Goal: Complete application form

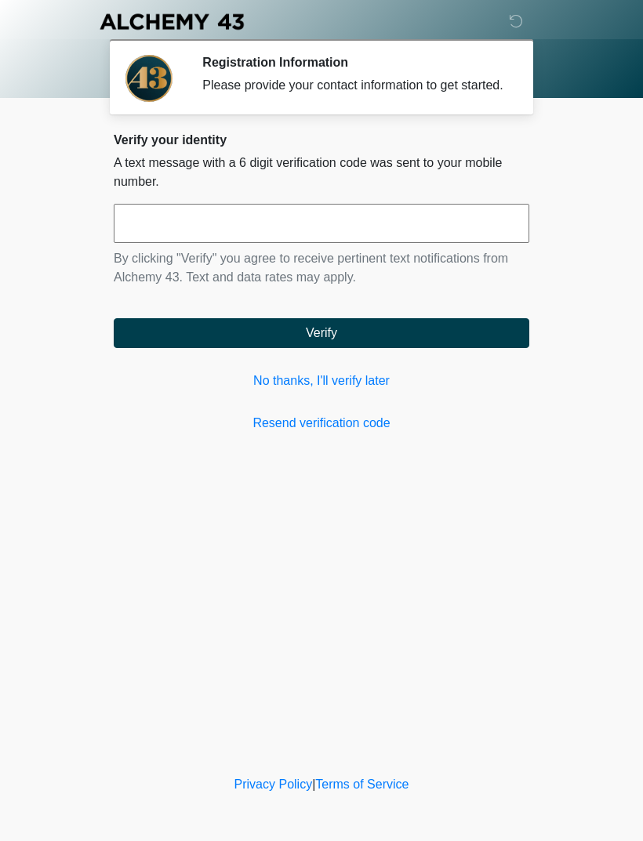
click at [320, 237] on input "text" at bounding box center [321, 223] width 415 height 39
type input "******"
click at [334, 344] on button "Verify" at bounding box center [321, 333] width 415 height 30
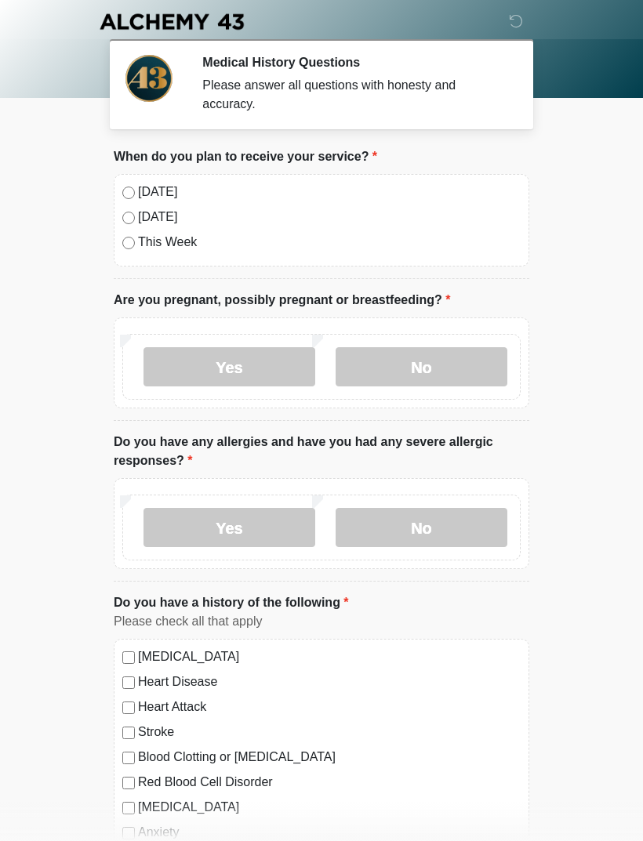
click at [433, 352] on label "No" at bounding box center [422, 366] width 172 height 39
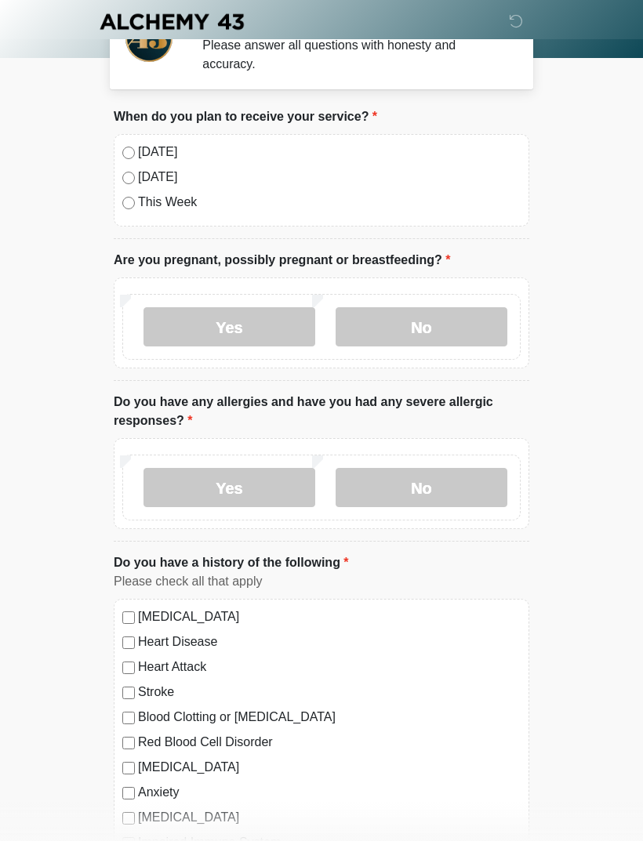
scroll to position [45, 0]
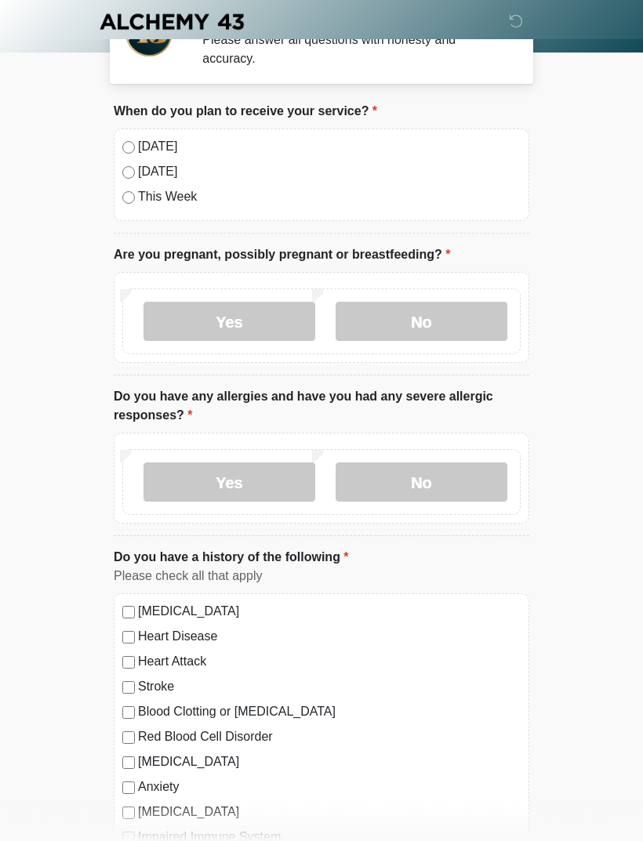
click at [252, 475] on label "Yes" at bounding box center [229, 481] width 172 height 39
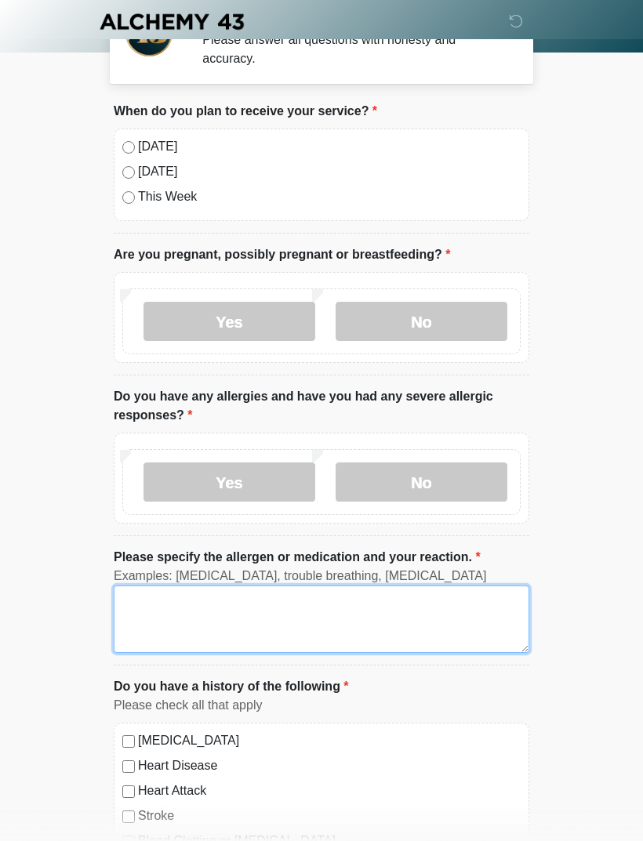
click at [174, 599] on textarea "Please specify the allergen or medication and your reaction." at bounding box center [321, 619] width 415 height 67
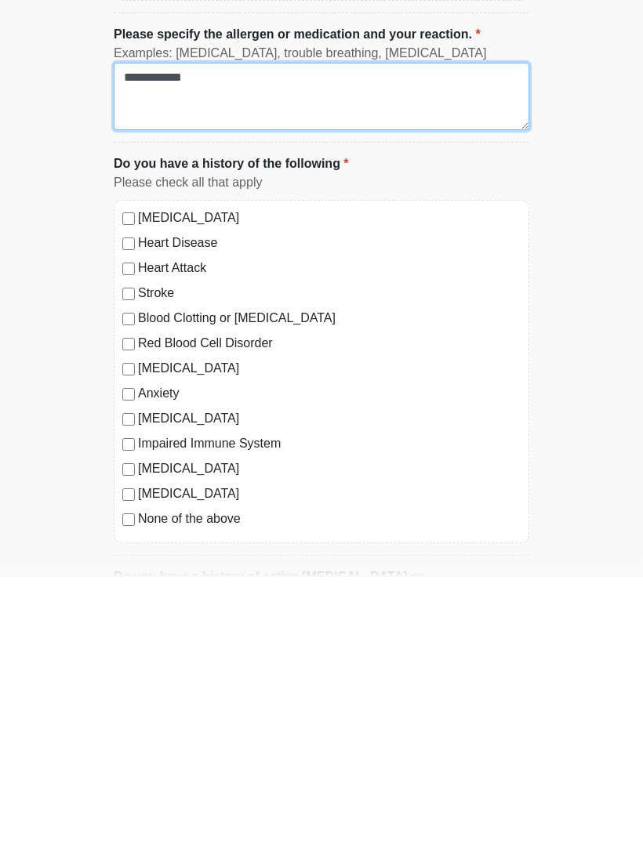
scroll to position [304, 0]
type textarea "**********"
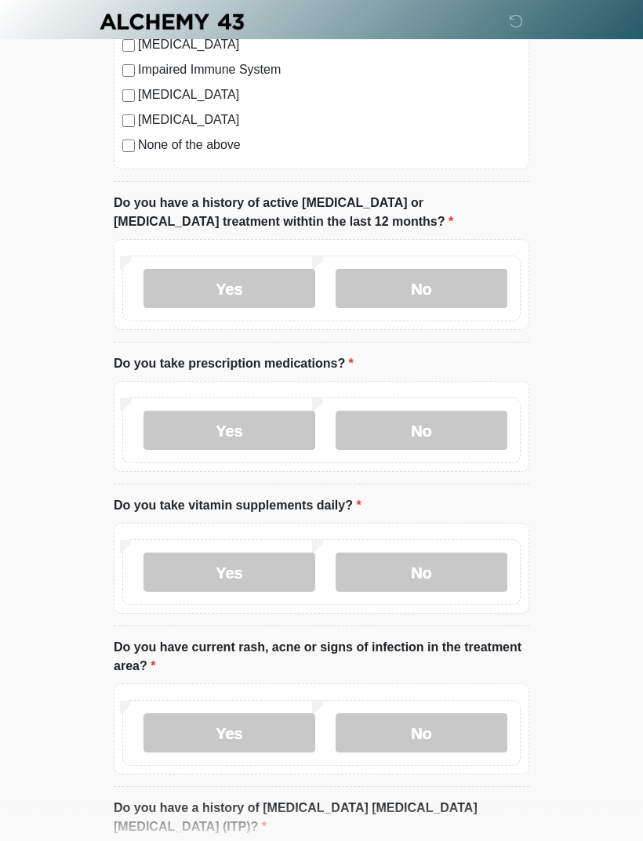
scroll to position [945, 0]
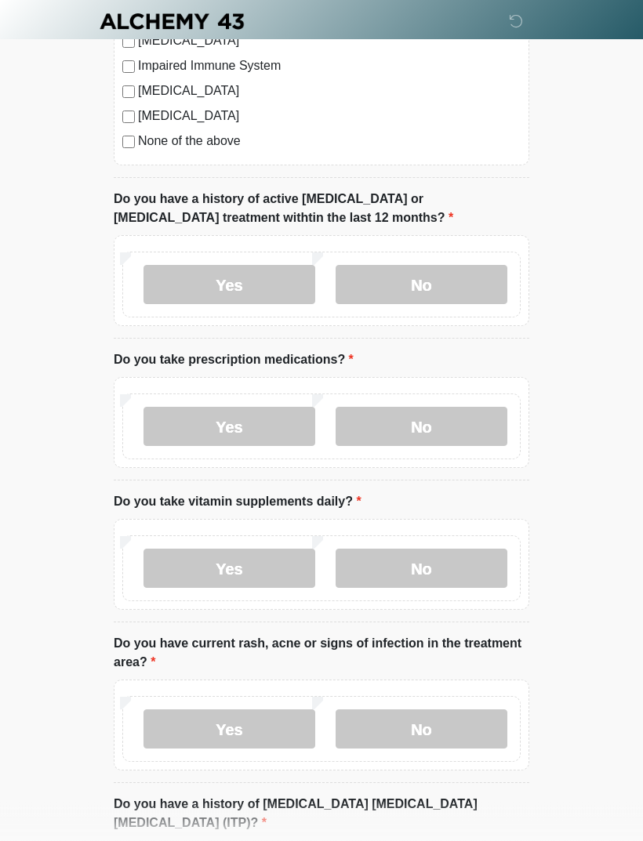
click at [459, 288] on label "No" at bounding box center [422, 285] width 172 height 39
click at [257, 422] on label "Yes" at bounding box center [229, 426] width 172 height 39
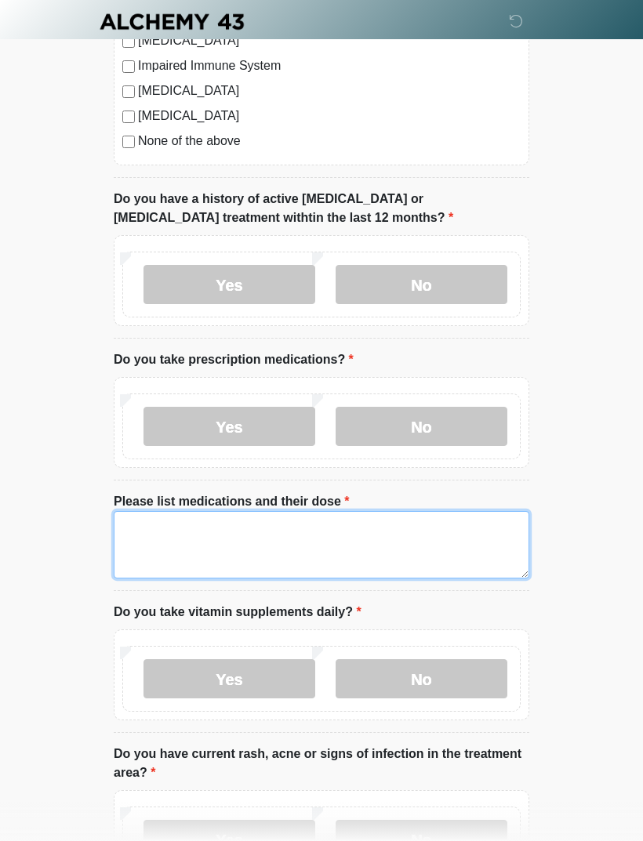
click at [248, 531] on textarea "Please list medications and their dose" at bounding box center [321, 544] width 415 height 67
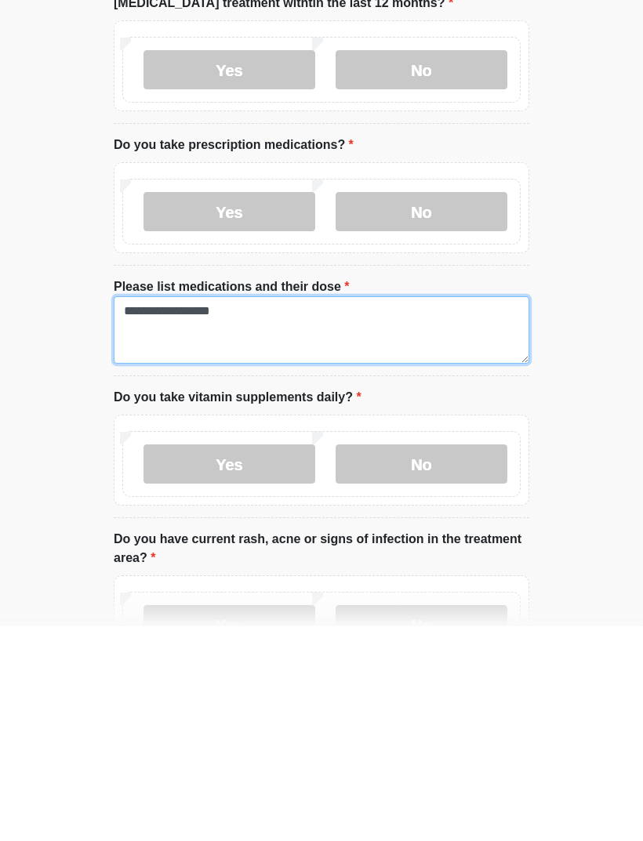
click at [171, 512] on textarea "**********" at bounding box center [321, 545] width 415 height 67
click at [167, 512] on textarea "**********" at bounding box center [321, 545] width 415 height 67
click at [239, 512] on textarea "**********" at bounding box center [321, 545] width 415 height 67
type textarea "**********"
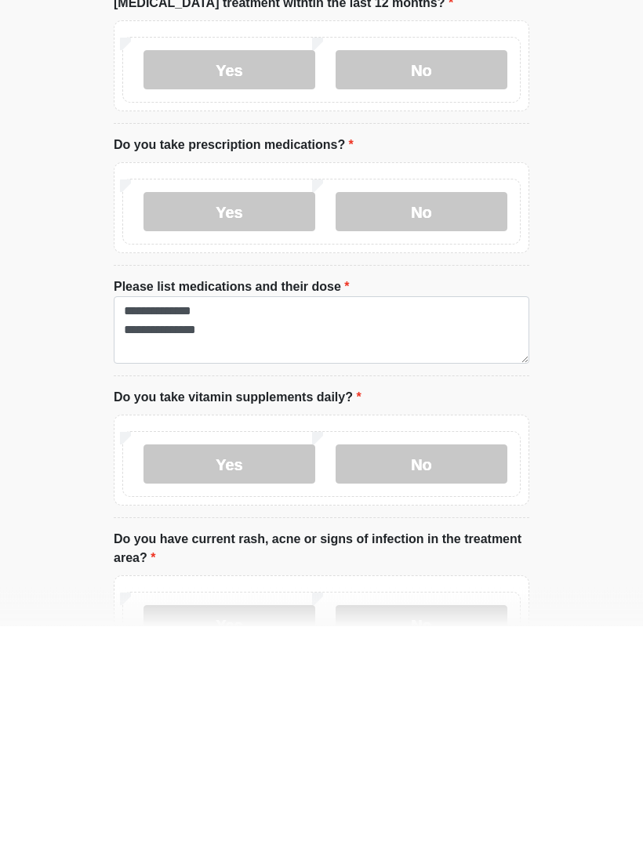
click at [258, 660] on label "Yes" at bounding box center [229, 679] width 172 height 39
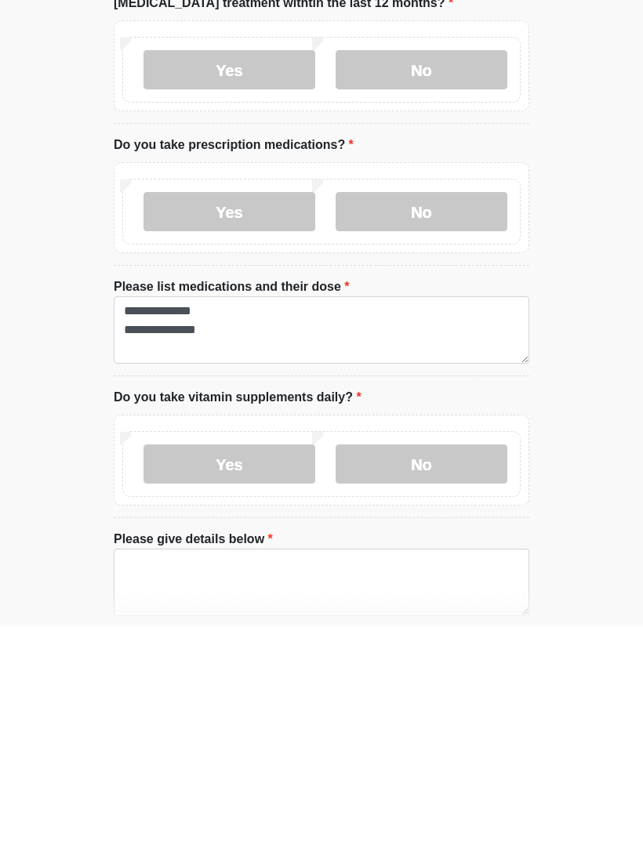
scroll to position [1161, 0]
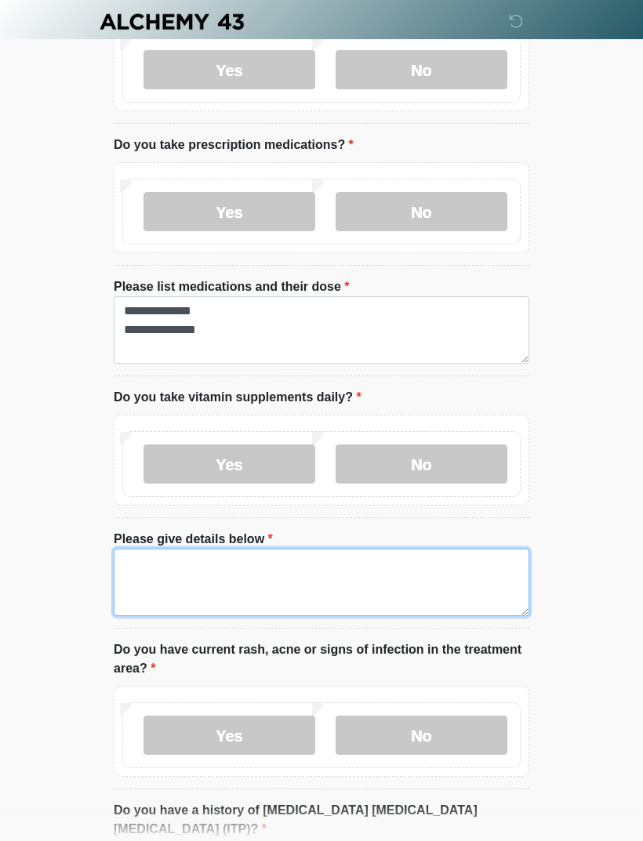
click at [243, 582] on textarea "Please give details below" at bounding box center [321, 582] width 415 height 67
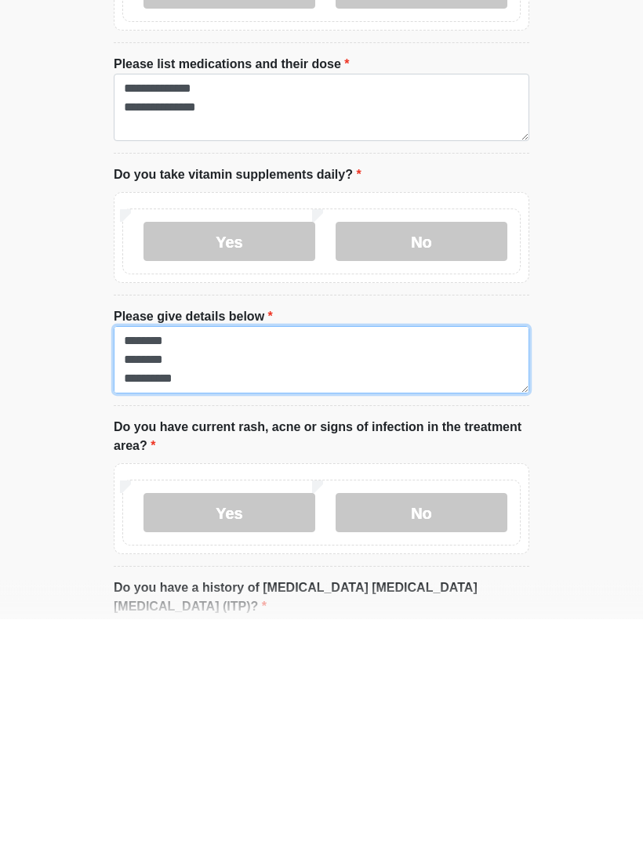
scroll to position [1192, 0]
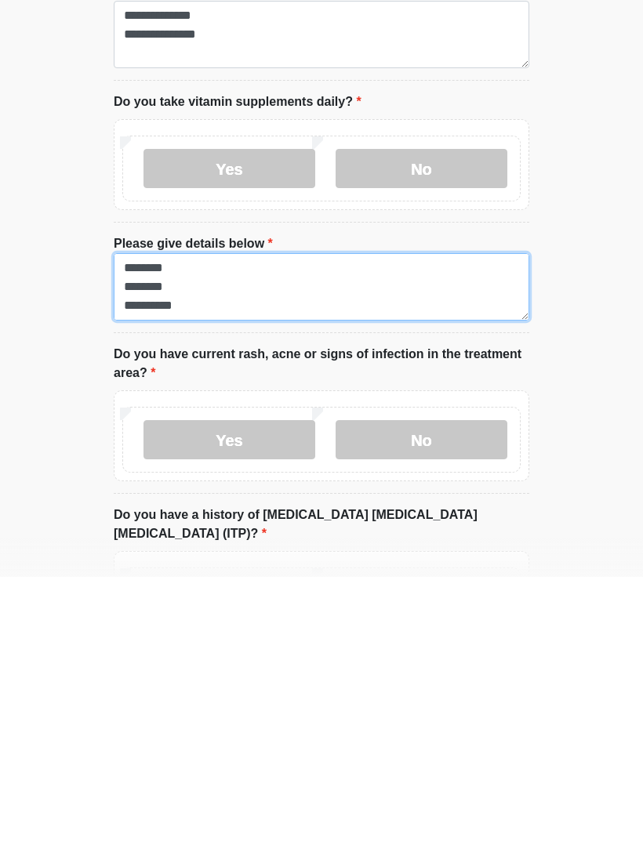
type textarea "**********"
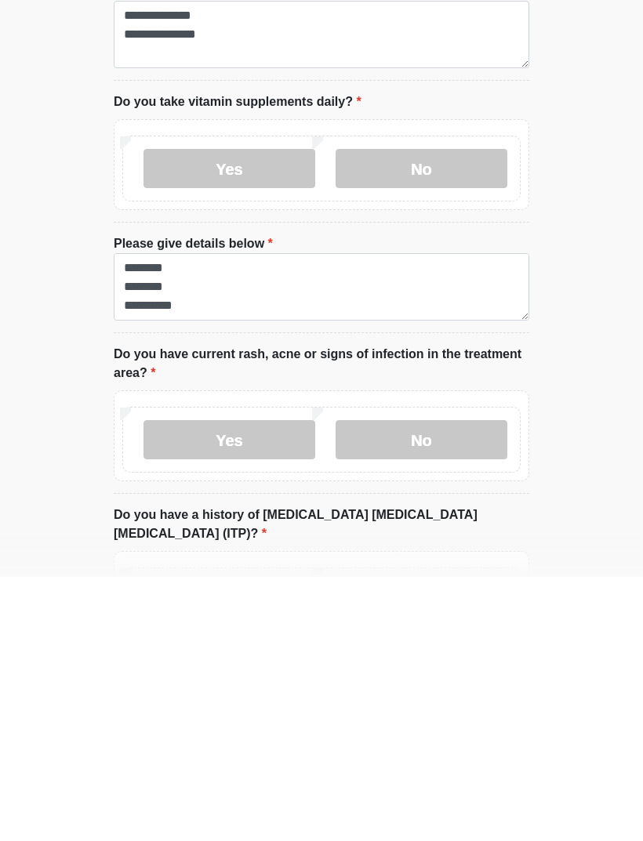
click at [434, 684] on label "No" at bounding box center [422, 703] width 172 height 39
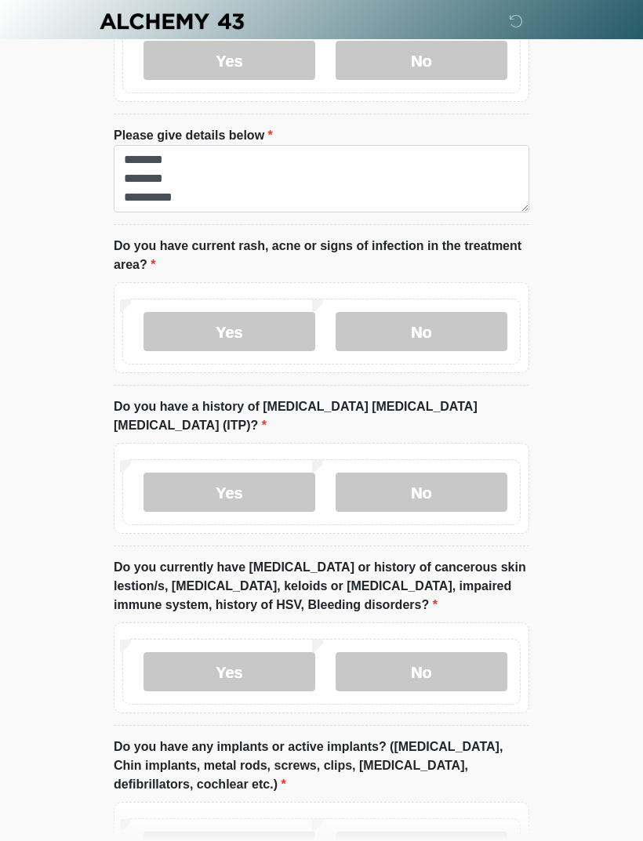
scroll to position [1565, 0]
click at [462, 473] on label "No" at bounding box center [422, 492] width 172 height 39
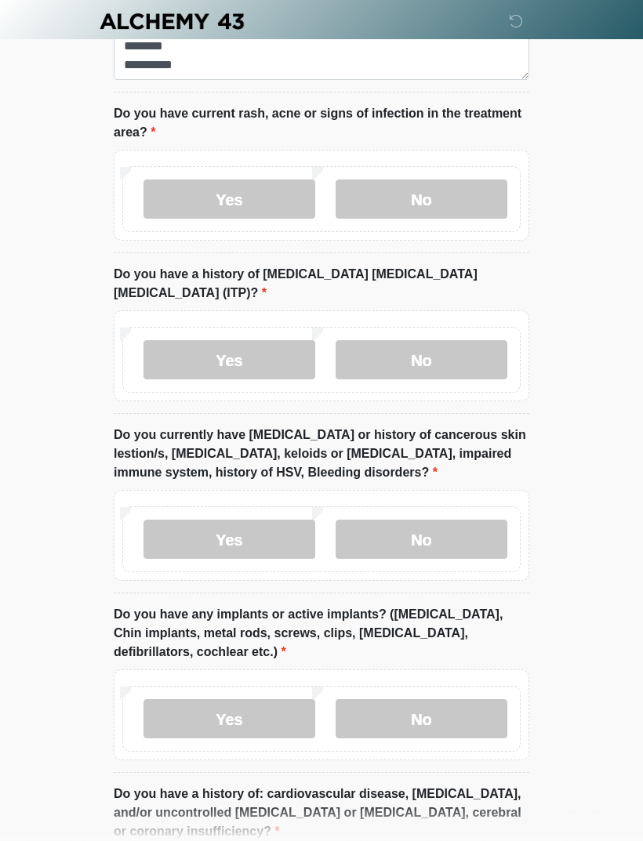
scroll to position [1704, 0]
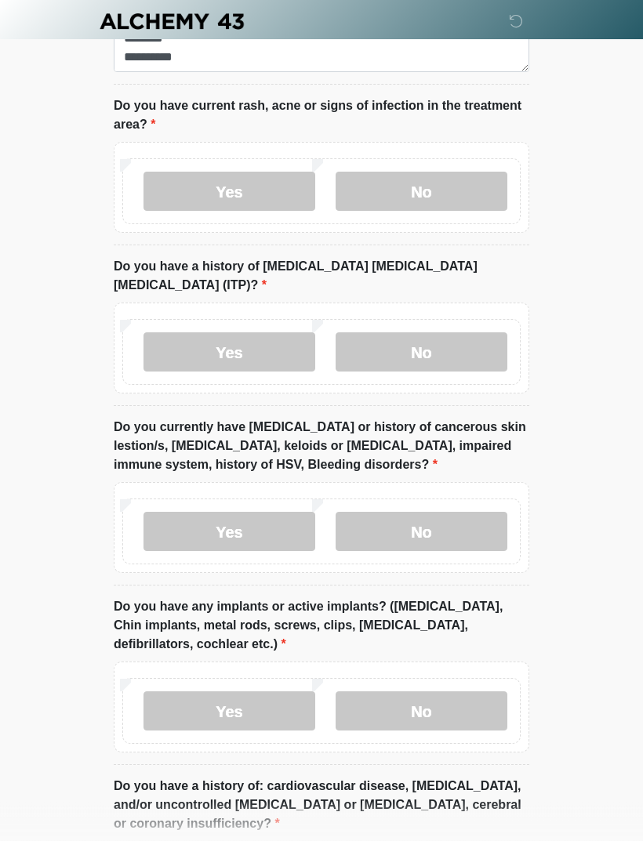
click at [446, 513] on label "No" at bounding box center [422, 532] width 172 height 39
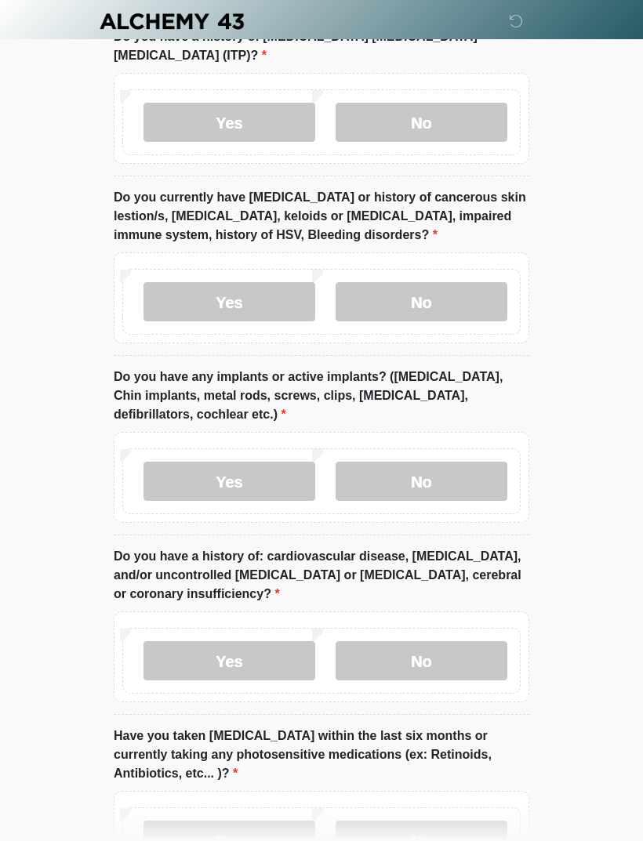
scroll to position [1936, 0]
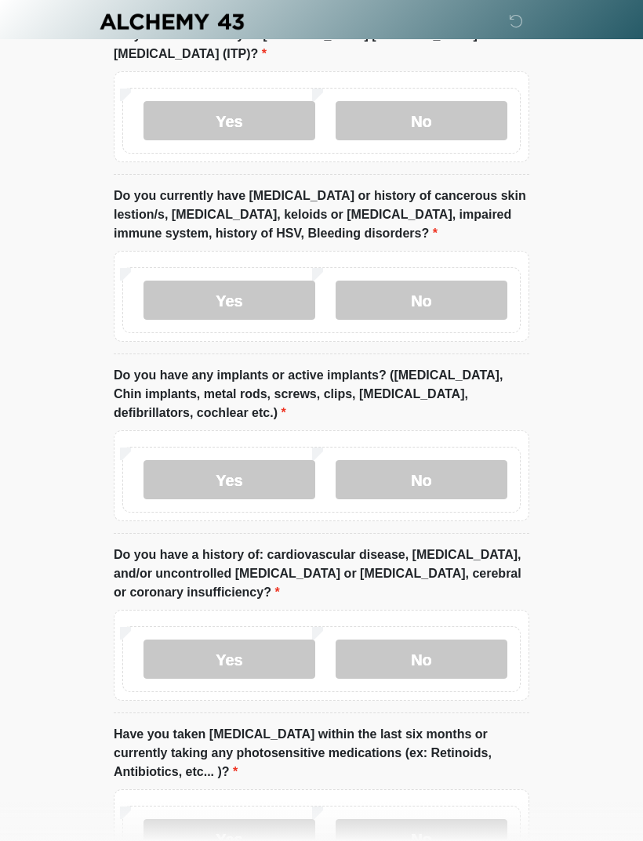
click at [437, 460] on label "No" at bounding box center [422, 479] width 172 height 39
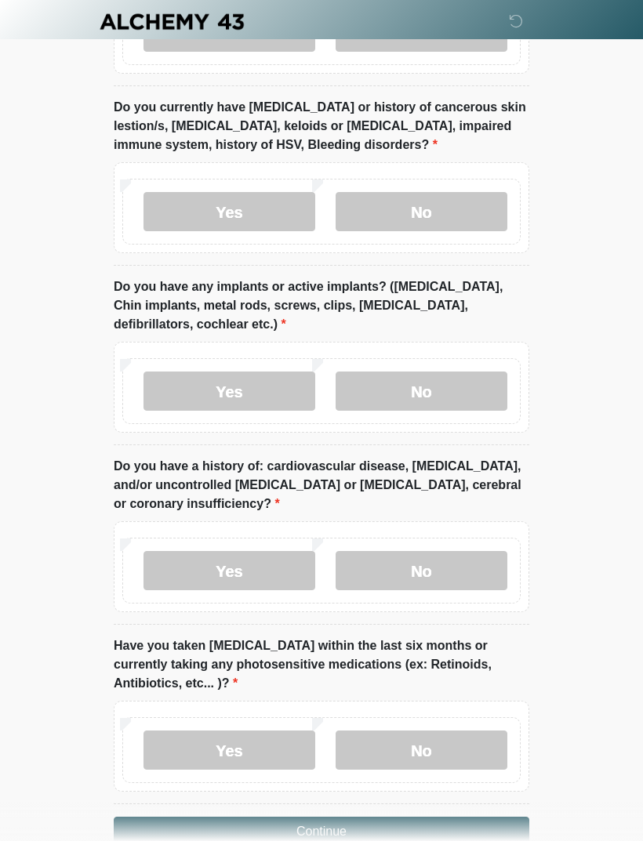
scroll to position [2040, 0]
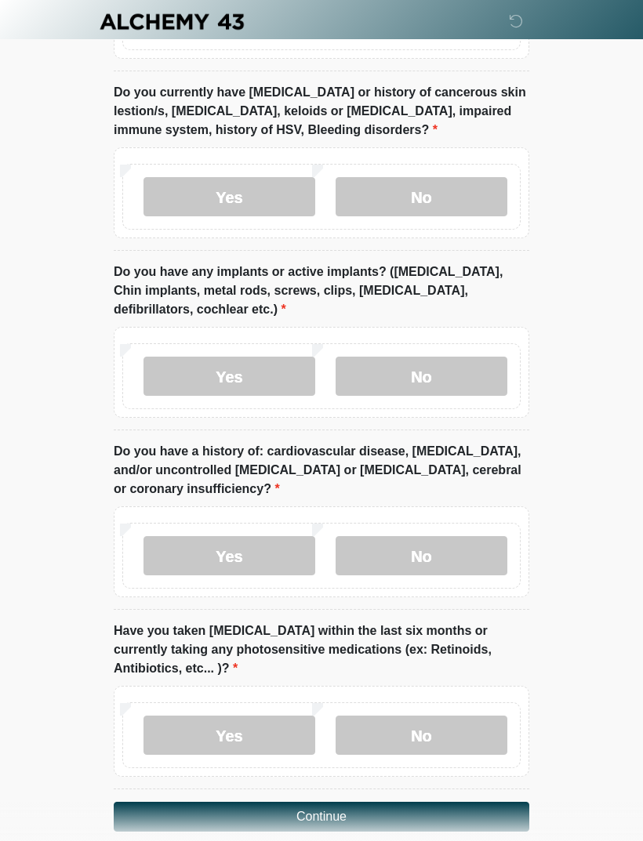
click at [403, 536] on label "No" at bounding box center [422, 555] width 172 height 39
click at [402, 728] on label "No" at bounding box center [422, 735] width 172 height 39
click at [355, 802] on button "Continue" at bounding box center [321, 817] width 415 height 30
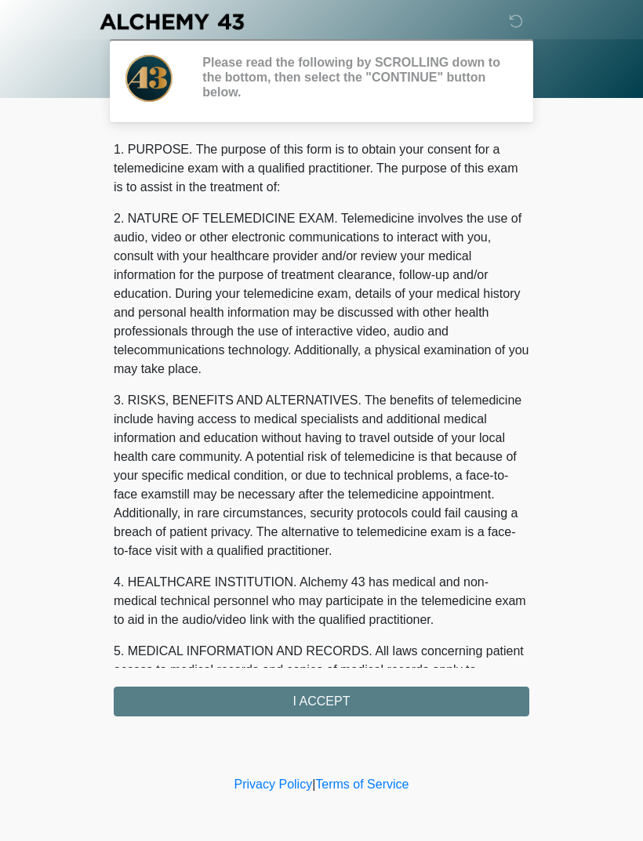
scroll to position [0, 0]
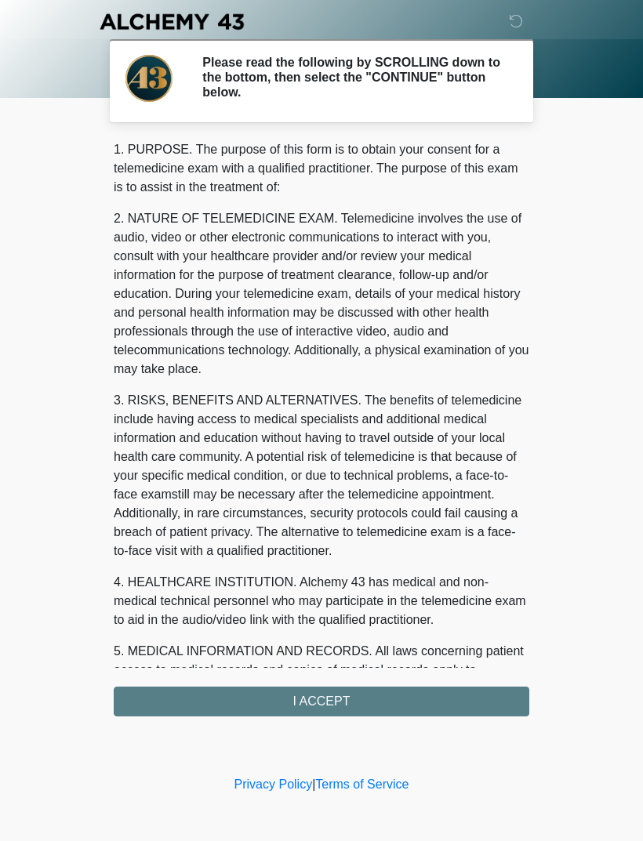
click at [346, 698] on div "1. PURPOSE. The purpose of this form is to obtain your consent for a telemedici…" at bounding box center [321, 428] width 415 height 576
click at [321, 702] on div "1. PURPOSE. The purpose of this form is to obtain your consent for a telemedici…" at bounding box center [321, 428] width 415 height 576
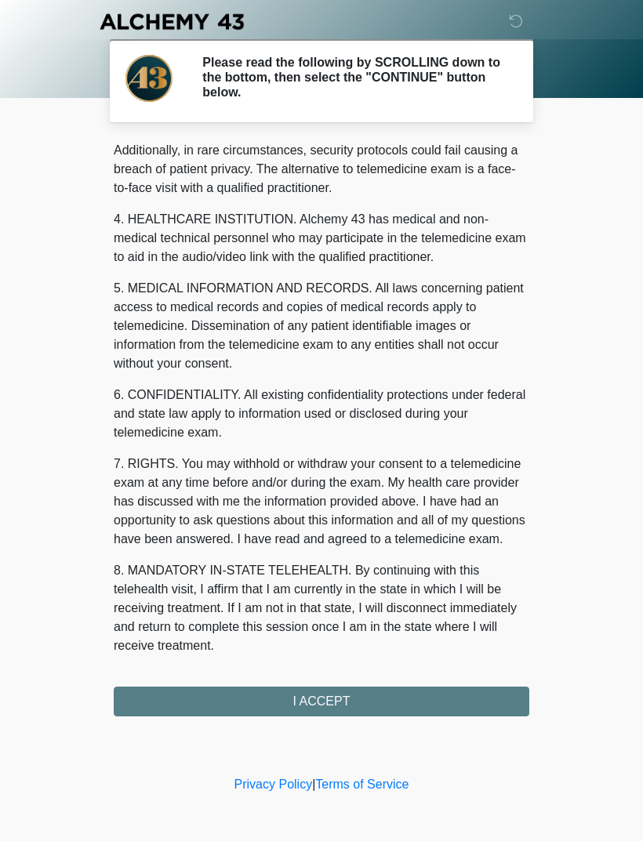
click at [299, 705] on div "1. PURPOSE. The purpose of this form is to obtain your consent for a telemedici…" at bounding box center [321, 428] width 415 height 576
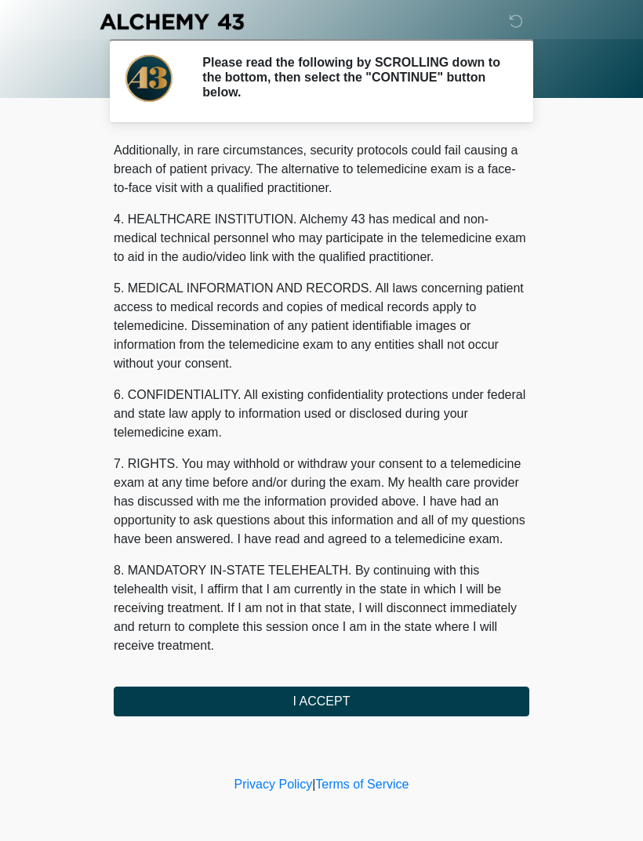
click at [335, 702] on button "I ACCEPT" at bounding box center [321, 702] width 415 height 30
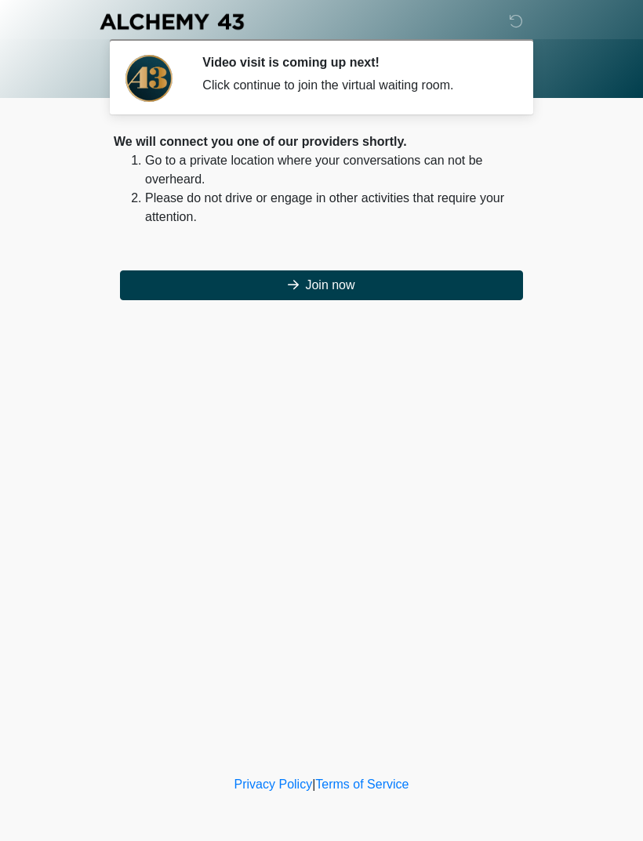
click at [415, 292] on button "Join now" at bounding box center [321, 285] width 403 height 30
